Goal: Information Seeking & Learning: Learn about a topic

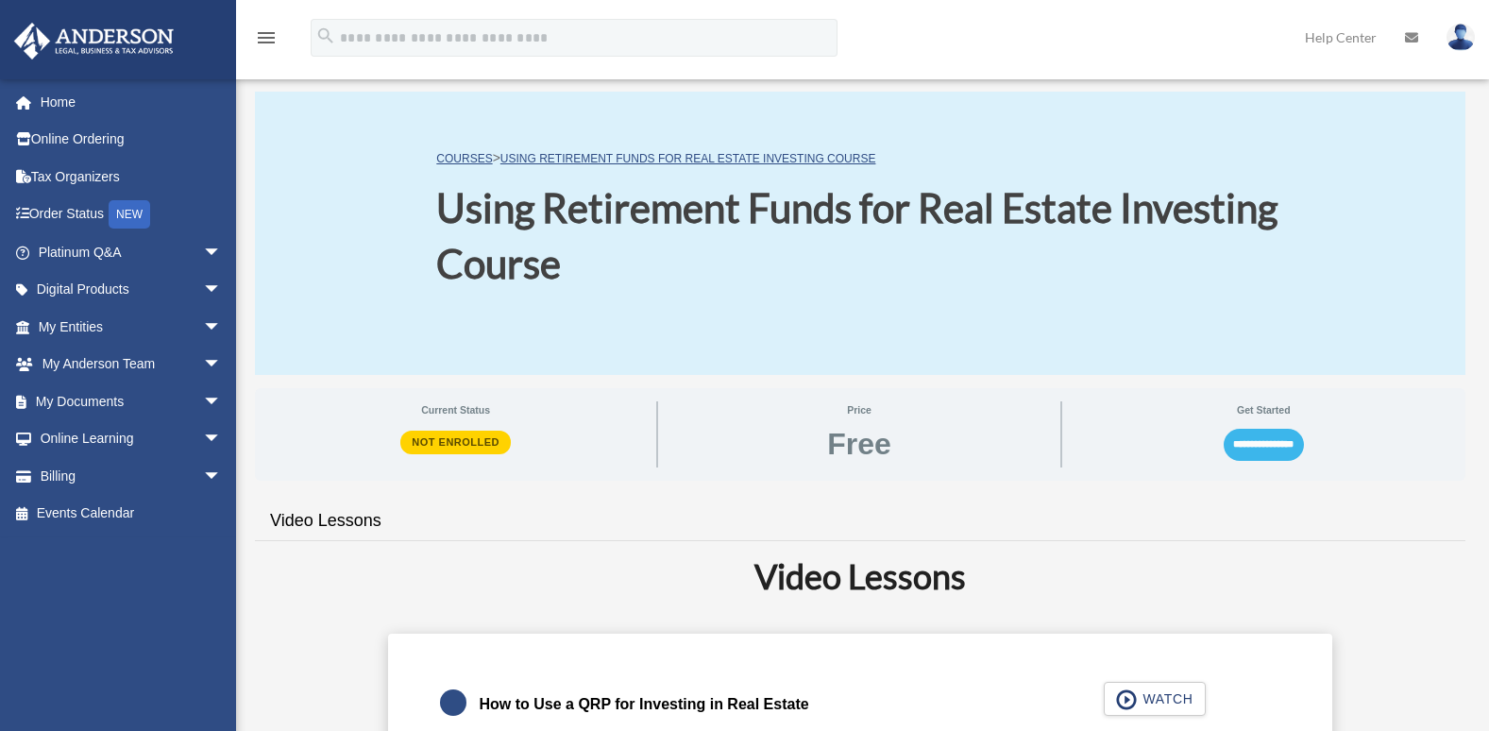
click at [1260, 441] on input "**********" at bounding box center [1264, 445] width 80 height 32
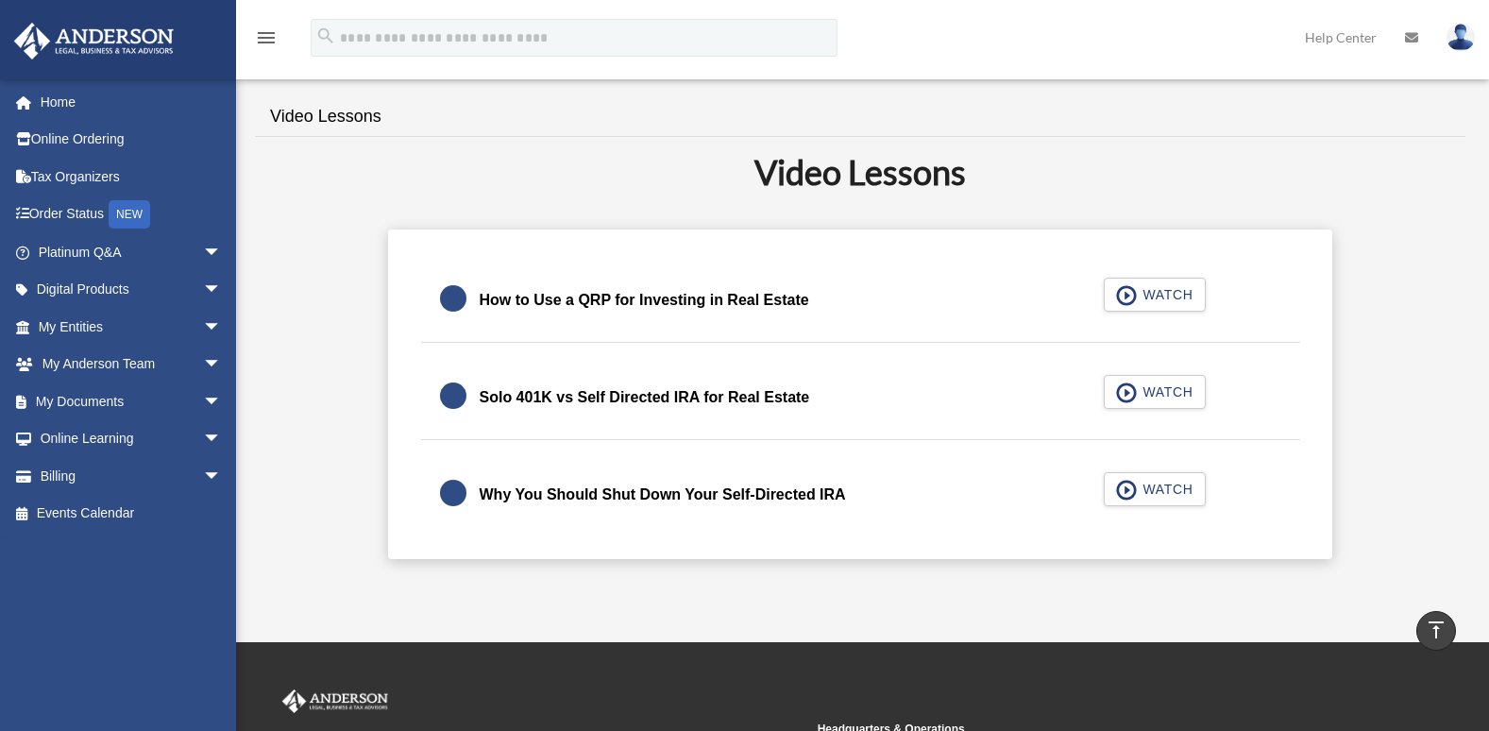
scroll to position [330, 0]
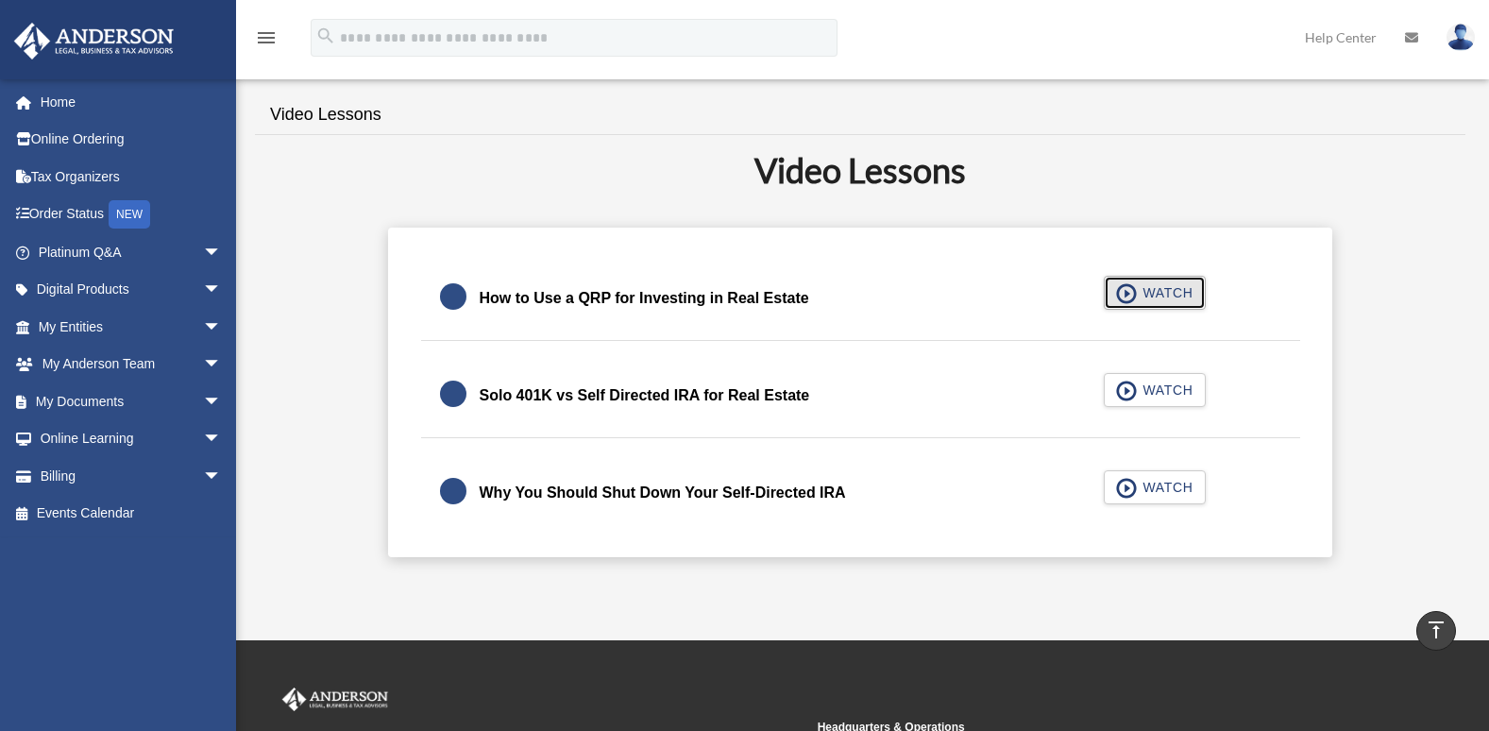
click at [1163, 296] on span "WATCH" at bounding box center [1165, 292] width 56 height 19
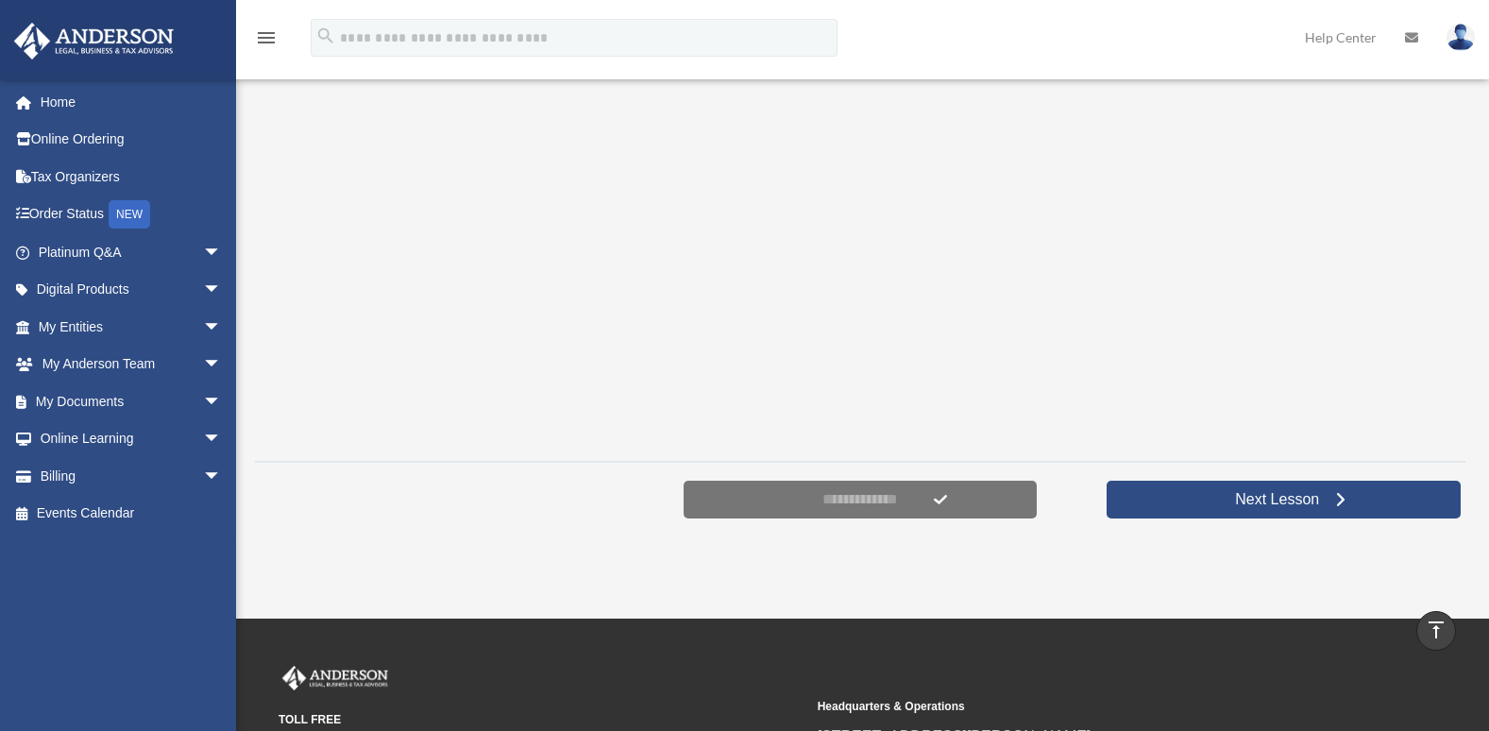
scroll to position [459, 0]
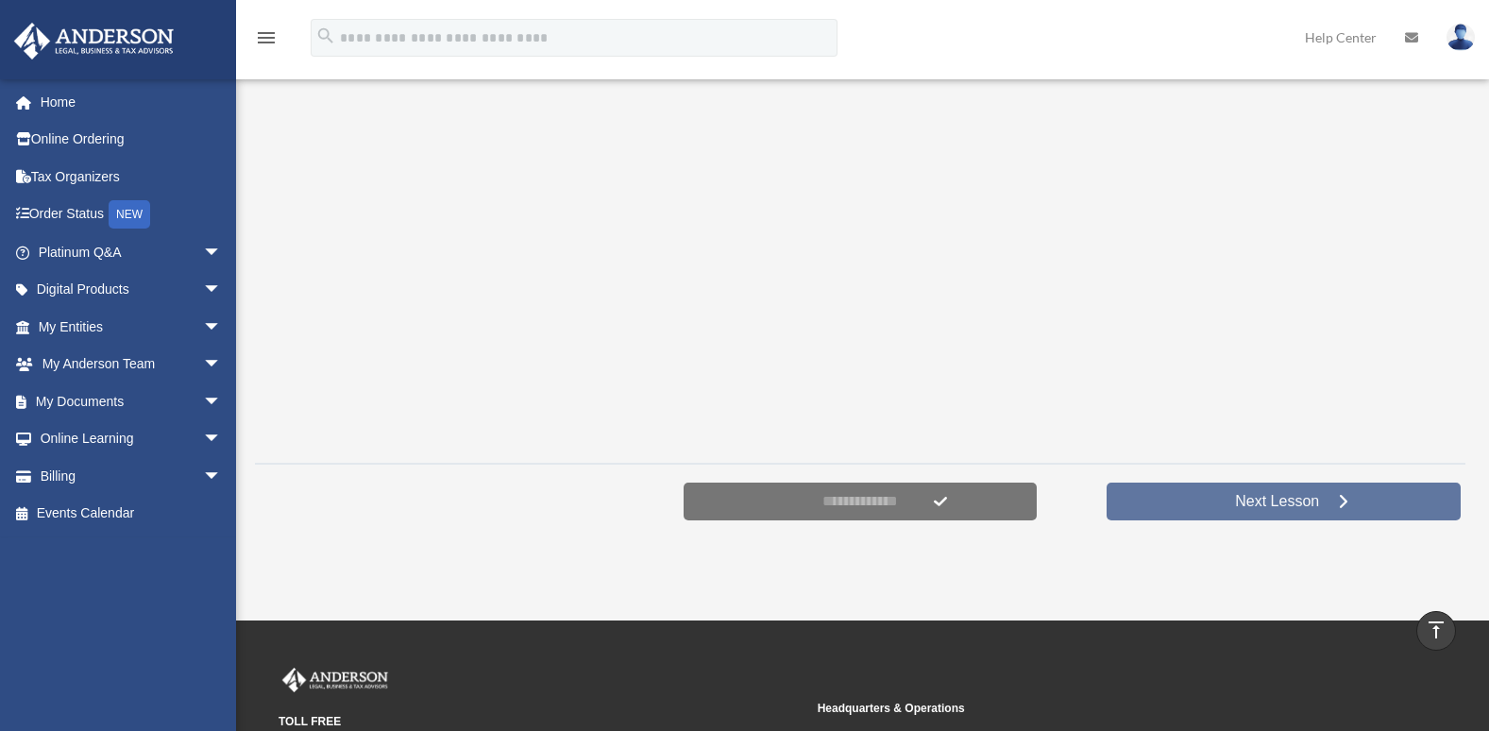
click at [1248, 501] on span "Next Lesson" at bounding box center [1277, 501] width 114 height 19
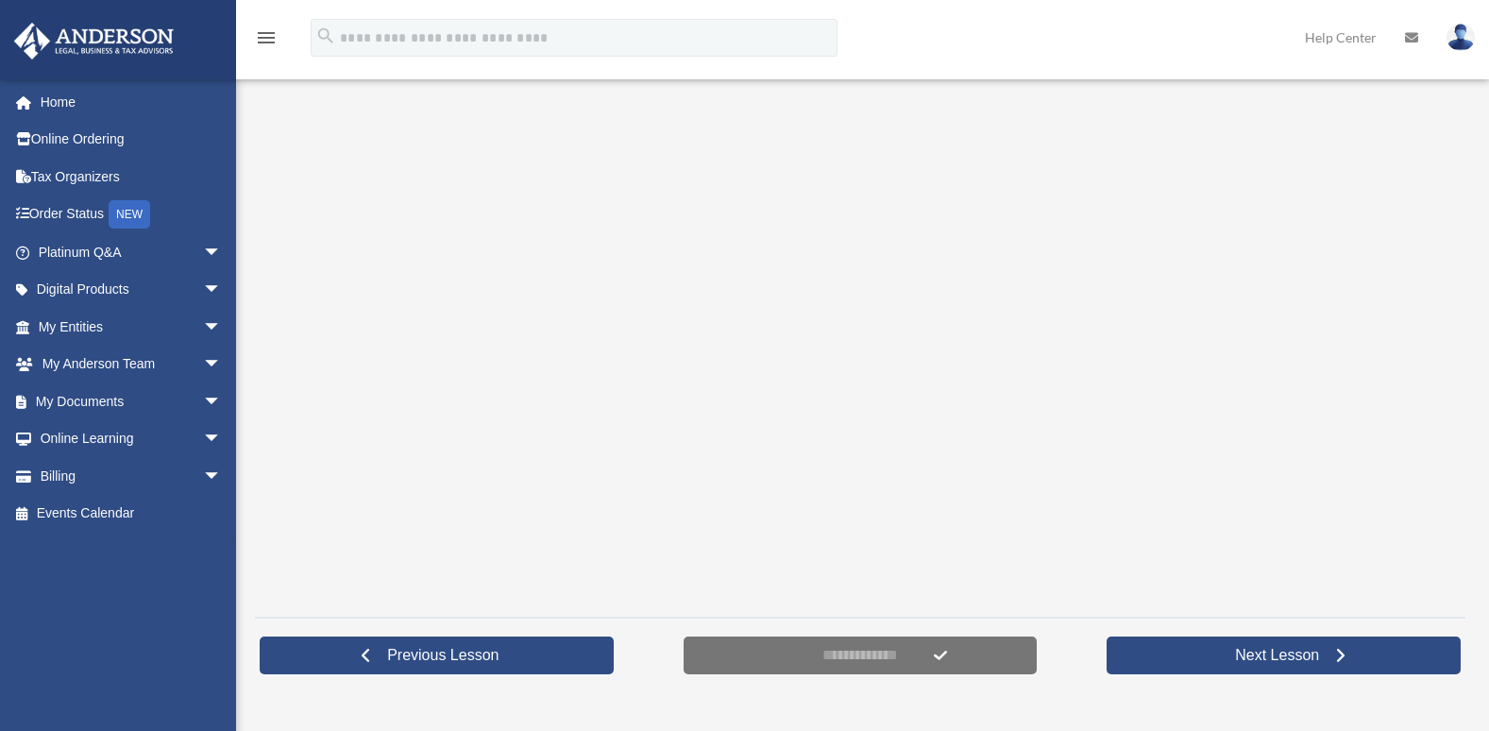
scroll to position [308, 0]
